Goal: Information Seeking & Learning: Learn about a topic

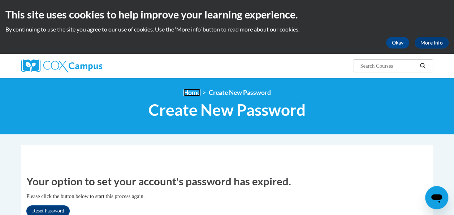
click at [192, 92] on link "Home" at bounding box center [192, 93] width 17 height 8
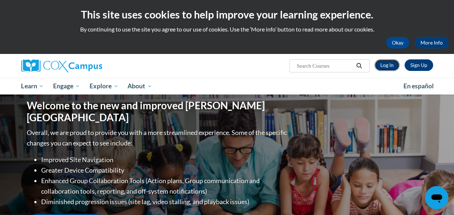
click at [387, 63] on link "Log In" at bounding box center [387, 65] width 25 height 12
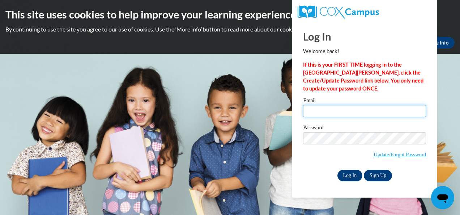
type input "atouray@kippatl.org"
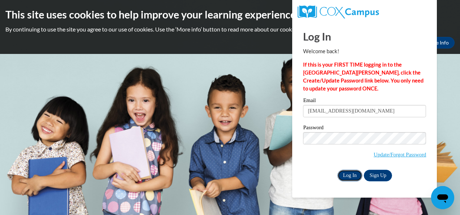
click at [352, 175] on input "Log In" at bounding box center [349, 175] width 25 height 12
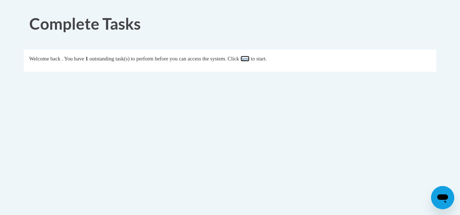
click at [249, 60] on link "here" at bounding box center [244, 59] width 9 height 6
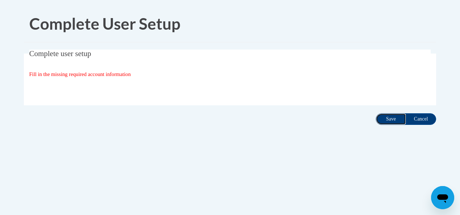
click at [387, 118] on input "Save" at bounding box center [390, 119] width 30 height 12
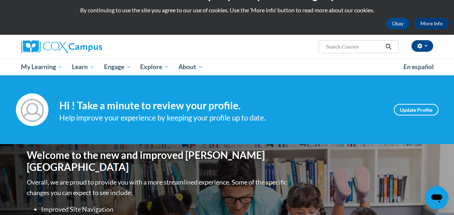
scroll to position [18, 0]
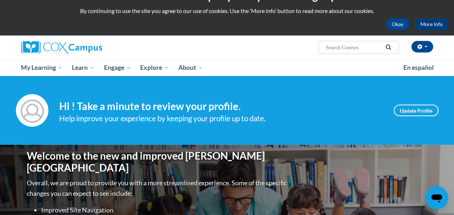
click at [337, 46] on input "Search..." at bounding box center [354, 47] width 58 height 9
click at [347, 48] on input "Search..." at bounding box center [354, 47] width 58 height 9
type input "response to intervention"
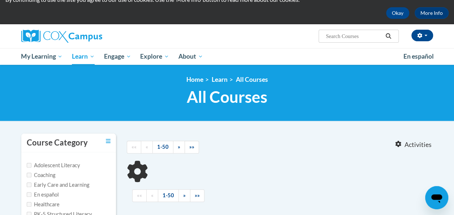
type input "response to intervention"
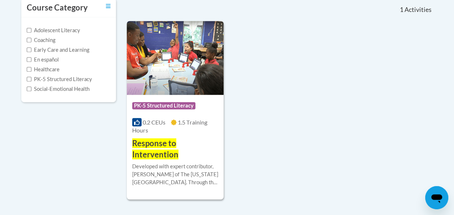
scroll to position [165, 0]
click at [201, 73] on img at bounding box center [175, 58] width 97 height 74
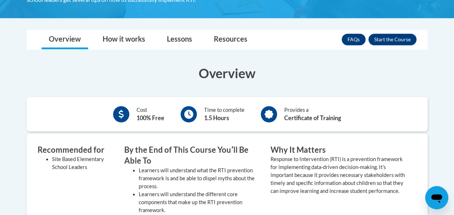
scroll to position [187, 0]
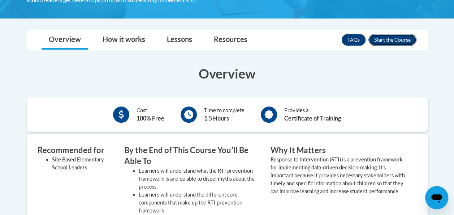
click at [389, 40] on button "Enroll" at bounding box center [392, 40] width 48 height 12
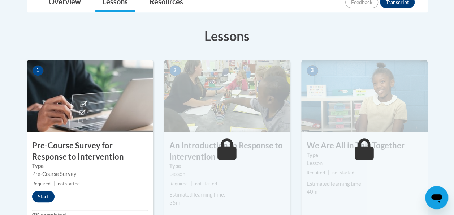
scroll to position [183, 0]
